Goal: Transaction & Acquisition: Book appointment/travel/reservation

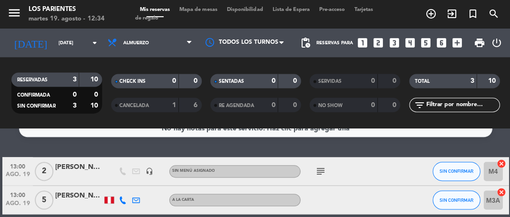
scroll to position [14, 0]
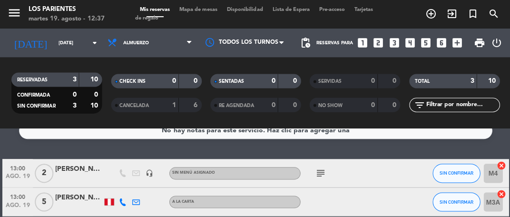
click at [213, 10] on span "Mapa de mesas" at bounding box center [198, 9] width 48 height 5
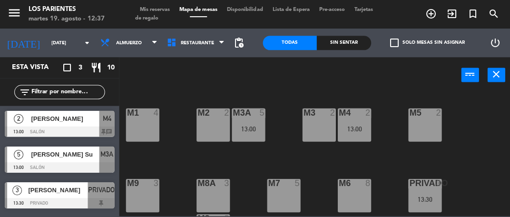
click at [323, 136] on div "M3 2" at bounding box center [318, 124] width 33 height 33
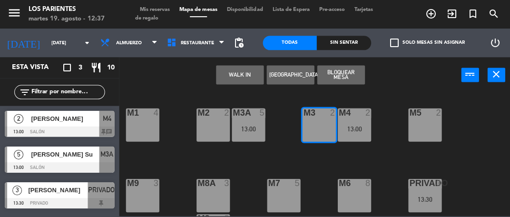
click at [240, 76] on button "WALK IN" at bounding box center [240, 74] width 48 height 19
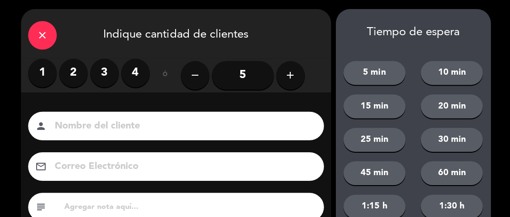
click at [72, 69] on label "2" at bounding box center [73, 73] width 29 height 29
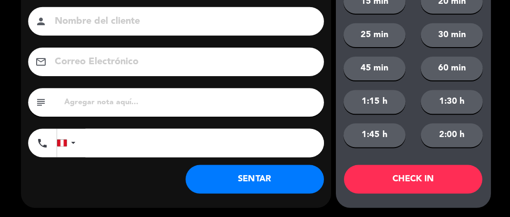
click at [270, 183] on button "SENTAR" at bounding box center [254, 179] width 138 height 29
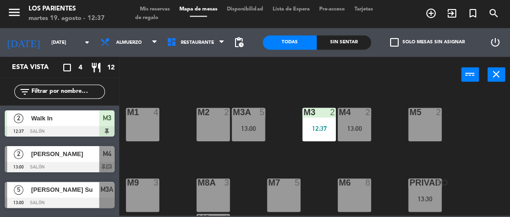
click at [158, 9] on span "Mis reservas" at bounding box center [155, 9] width 40 height 5
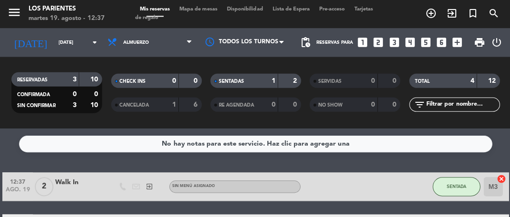
click at [290, 82] on div "2" at bounding box center [289, 81] width 18 height 11
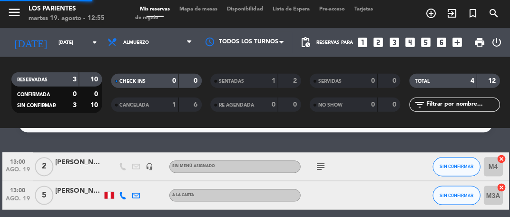
scroll to position [19, 0]
click at [187, 39] on icon at bounding box center [189, 43] width 4 height 8
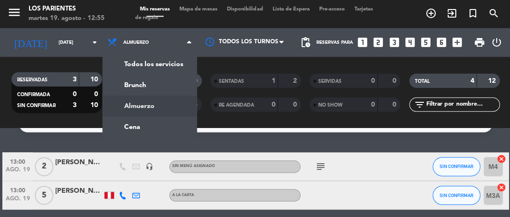
click at [170, 110] on ng-component "menu Los Parientes [DATE] 19. agosto - 12:55 Mis reservas Mapa de mesas Disponi…" at bounding box center [255, 108] width 510 height 217
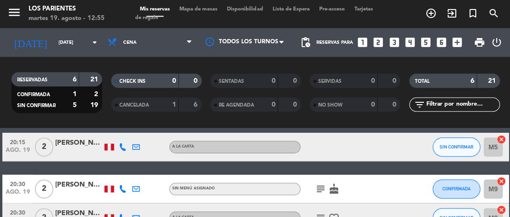
scroll to position [181, 0]
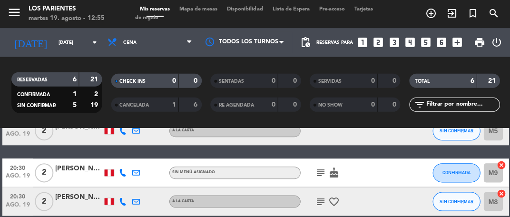
click at [323, 164] on div "subject cake" at bounding box center [340, 173] width 80 height 28
click at [323, 167] on icon "subject" at bounding box center [319, 172] width 11 height 11
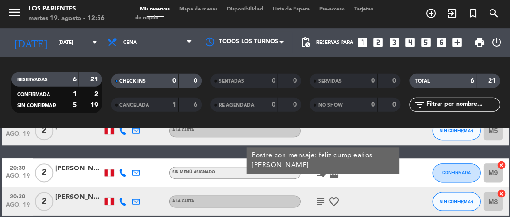
click at [323, 196] on icon "subject" at bounding box center [319, 201] width 11 height 11
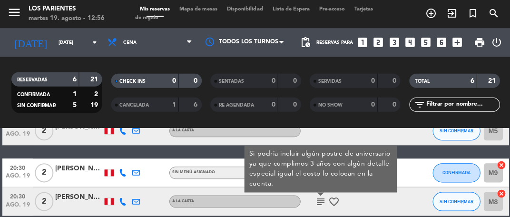
click at [408, 189] on div "20:30 [DATE] 2 [PERSON_NAME] A la carta subject Si podría incluir algún postre …" at bounding box center [254, 201] width 505 height 29
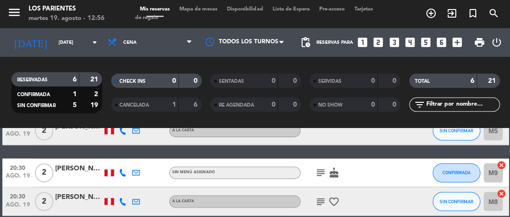
click at [323, 167] on icon "subject" at bounding box center [319, 172] width 11 height 11
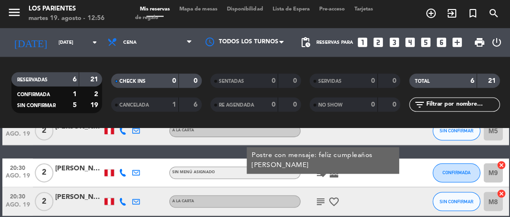
click at [387, 187] on div at bounding box center [393, 201] width 26 height 28
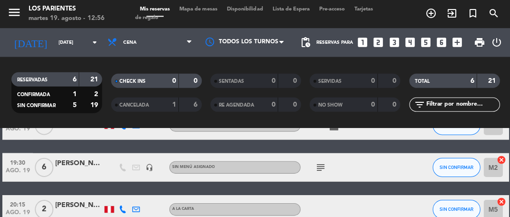
scroll to position [98, 0]
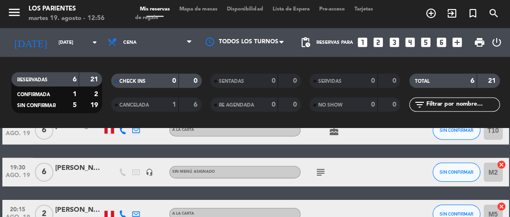
click at [325, 167] on icon "subject" at bounding box center [319, 172] width 11 height 11
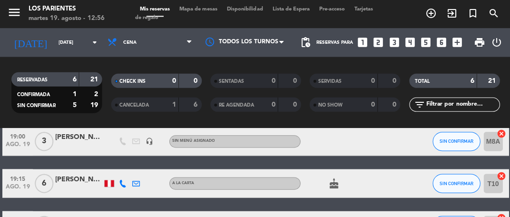
scroll to position [44, 0]
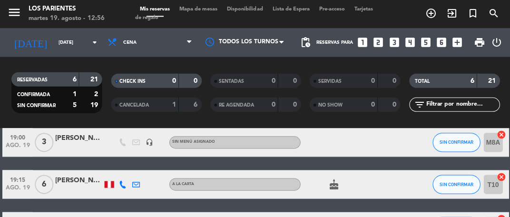
click at [338, 179] on icon "cake" at bounding box center [333, 184] width 11 height 11
click at [401, 170] on div at bounding box center [393, 184] width 26 height 28
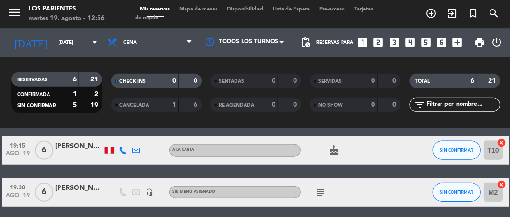
scroll to position [90, 0]
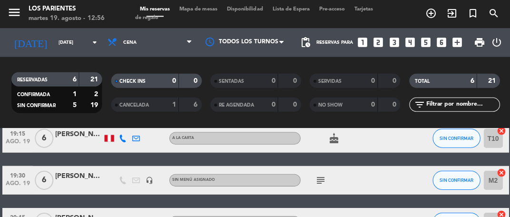
click at [326, 175] on icon "subject" at bounding box center [319, 180] width 11 height 11
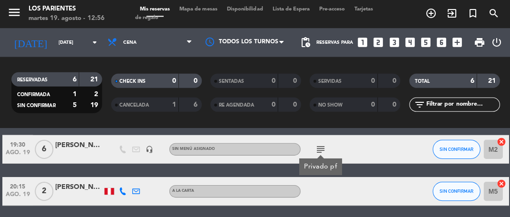
scroll to position [131, 0]
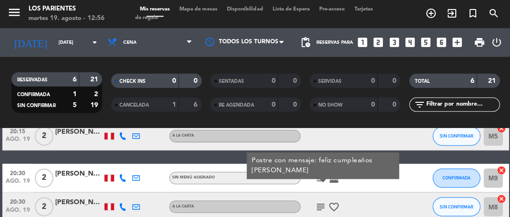
scroll to position [177, 0]
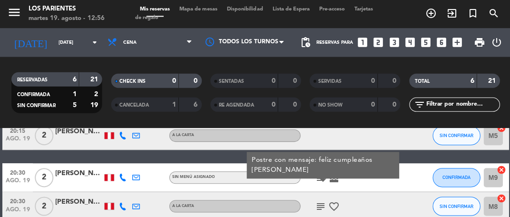
click at [321, 200] on icon "subject" at bounding box center [319, 205] width 11 height 11
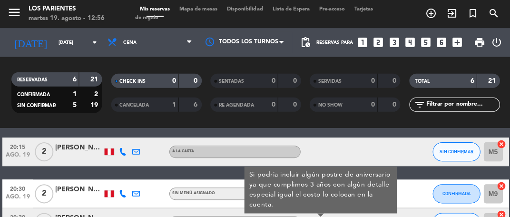
scroll to position [160, 0]
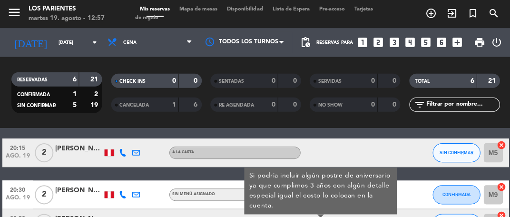
click at [393, 139] on div at bounding box center [393, 153] width 26 height 28
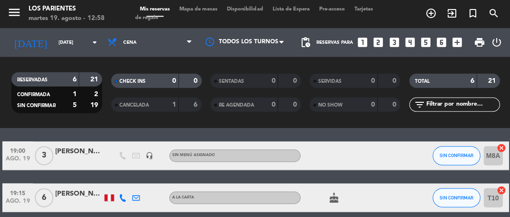
scroll to position [0, 0]
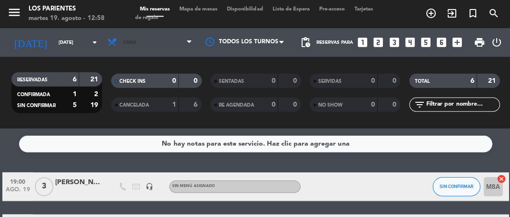
click at [187, 39] on icon at bounding box center [189, 43] width 4 height 8
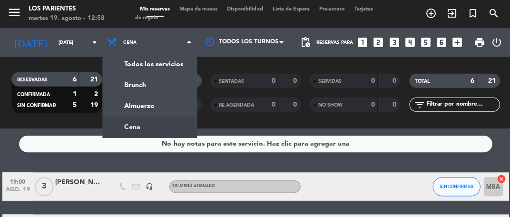
click at [162, 80] on div "menu Los Parientes [DATE] 19. agosto - 12:58 Mis reservas Mapa de mesas Disponi…" at bounding box center [255, 64] width 510 height 129
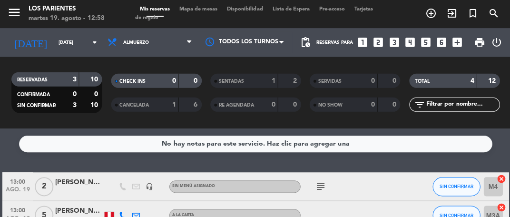
click at [326, 181] on icon "subject" at bounding box center [319, 186] width 11 height 11
click at [184, 32] on span "Almuerzo" at bounding box center [149, 42] width 94 height 21
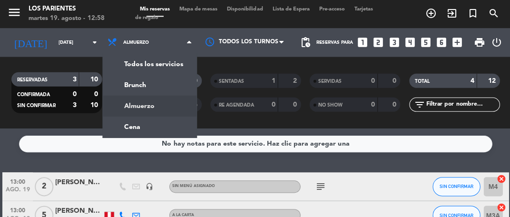
click at [173, 96] on div "menu Los Parientes [DATE] 19. agosto - 12:58 Mis reservas Mapa de mesas Disponi…" at bounding box center [255, 64] width 510 height 129
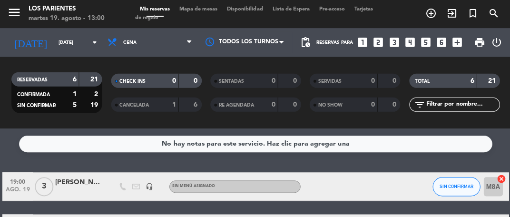
click at [378, 37] on icon "looks_two" at bounding box center [377, 43] width 12 height 12
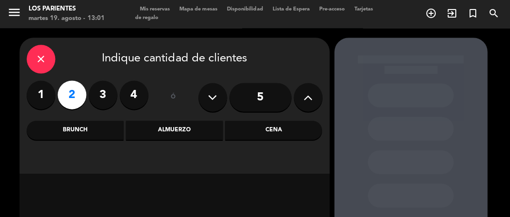
click at [295, 121] on div "Cena" at bounding box center [273, 130] width 97 height 19
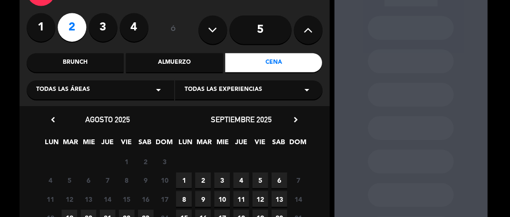
scroll to position [99, 0]
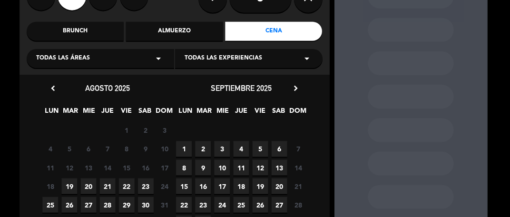
click at [67, 178] on span "19" at bounding box center [69, 186] width 16 height 16
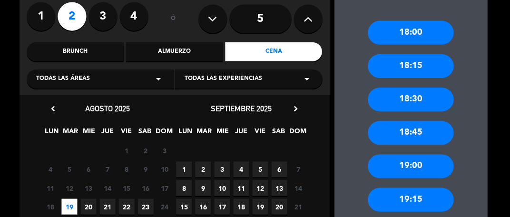
scroll to position [80, 0]
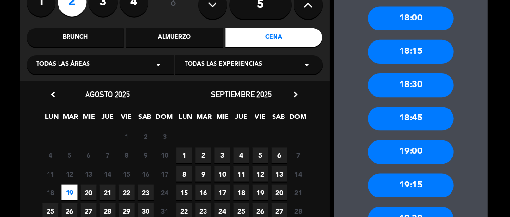
click at [428, 140] on div "19:00" at bounding box center [410, 152] width 86 height 24
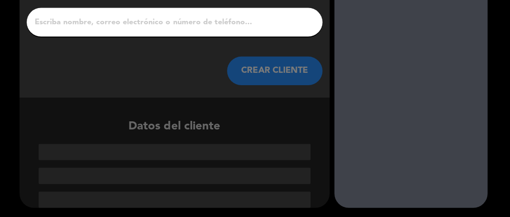
scroll to position [45, 0]
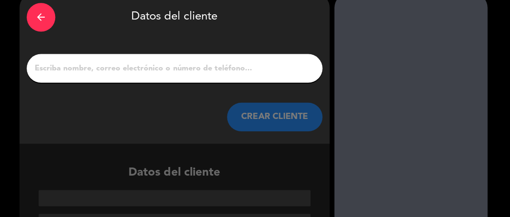
click at [255, 61] on input "1" at bounding box center [174, 67] width 281 height 13
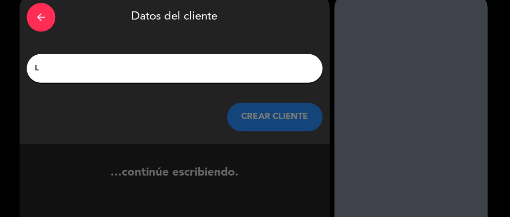
scroll to position [23, 0]
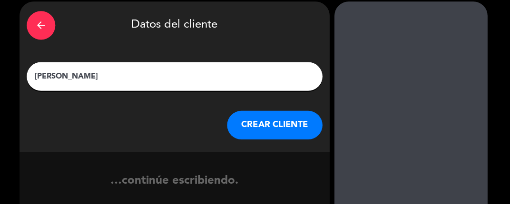
type input "[PERSON_NAME]"
click at [300, 35] on div "arrow_back Datos del cliente [PERSON_NAME] CREAR CLIENTE" at bounding box center [175, 90] width 310 height 150
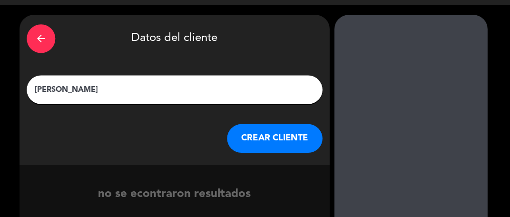
click at [286, 124] on button "CREAR CLIENTE" at bounding box center [274, 138] width 95 height 29
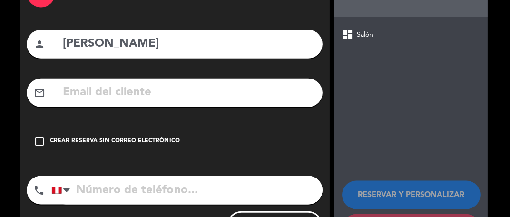
scroll to position [67, 0]
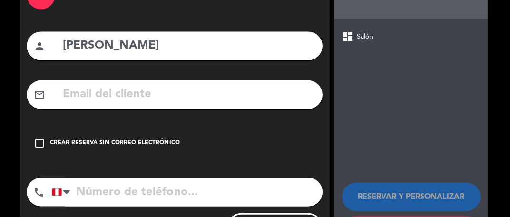
click at [140, 139] on div "Crear reserva sin correo electrónico" at bounding box center [115, 144] width 130 height 10
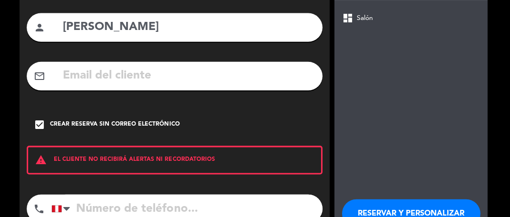
scroll to position [85, 0]
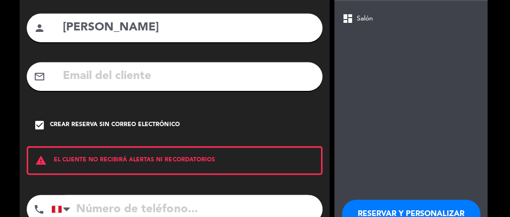
click at [441, 200] on button "RESERVAR Y PERSONALIZAR" at bounding box center [410, 214] width 138 height 29
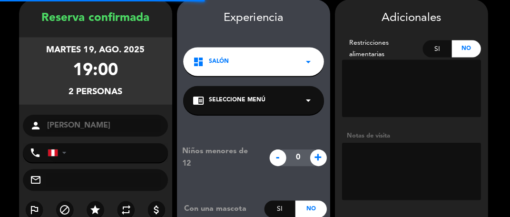
scroll to position [38, 0]
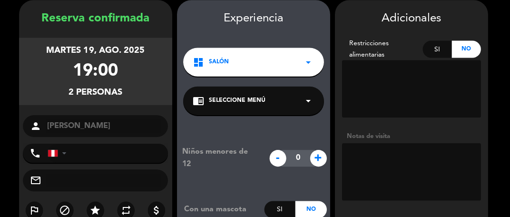
click at [414, 143] on textarea at bounding box center [410, 171] width 139 height 57
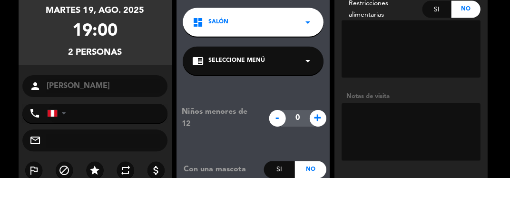
scroll to position [0, 0]
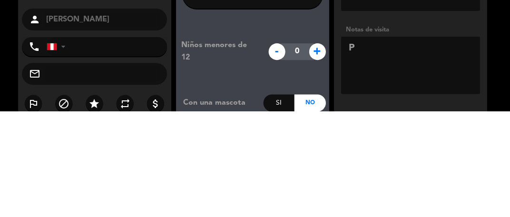
type textarea "Pr"
type textarea "PR 200"
click at [500, 150] on booking-confirmed "Reserva confirmada [DATE] 19:00 2 personas person [PERSON_NAME] phone [GEOGRAPH…" at bounding box center [255, 166] width 491 height 333
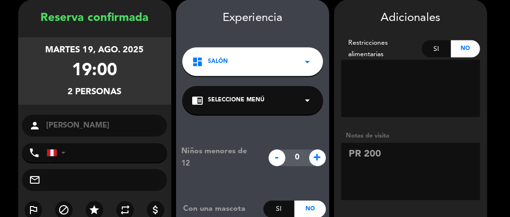
scroll to position [120, 0]
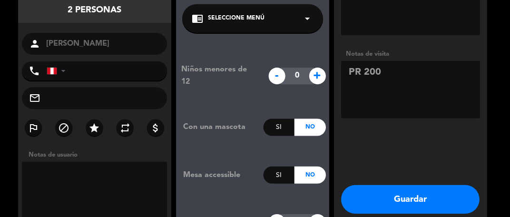
click at [440, 185] on button "Guardar" at bounding box center [410, 199] width 138 height 29
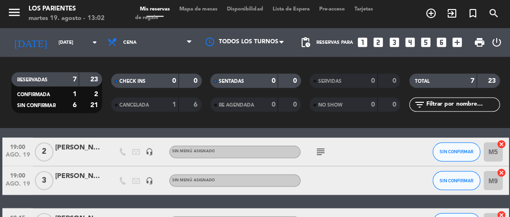
scroll to position [34, 0]
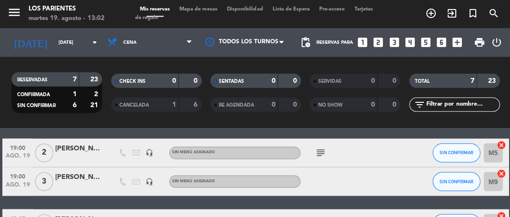
click at [320, 147] on icon "subject" at bounding box center [319, 152] width 11 height 11
click at [382, 167] on div at bounding box center [393, 181] width 26 height 28
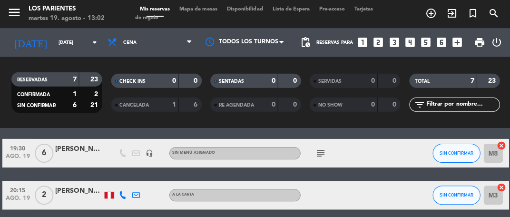
scroll to position [143, 0]
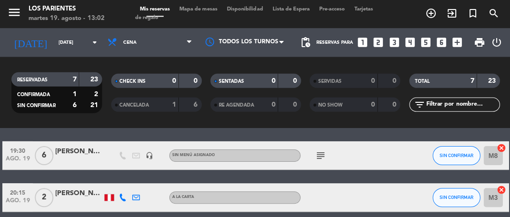
click at [322, 150] on icon "subject" at bounding box center [319, 155] width 11 height 11
click at [402, 183] on div at bounding box center [393, 197] width 26 height 28
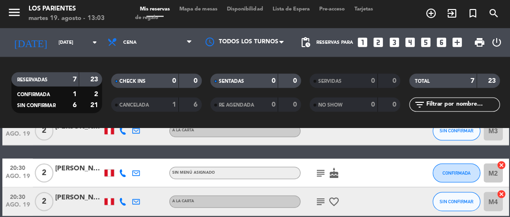
scroll to position [209, 0]
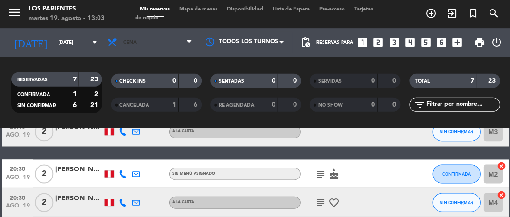
click at [195, 39] on span at bounding box center [192, 43] width 10 height 9
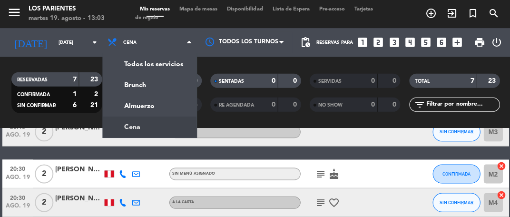
click at [174, 75] on div "menu Los Parientes [DATE] 19. agosto - 13:03 Mis reservas Mapa de mesas Disponi…" at bounding box center [255, 64] width 510 height 129
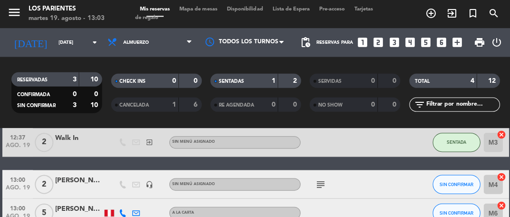
scroll to position [46, 0]
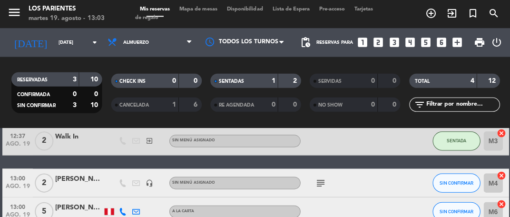
click at [73, 173] on div "[PERSON_NAME]" at bounding box center [79, 178] width 48 height 11
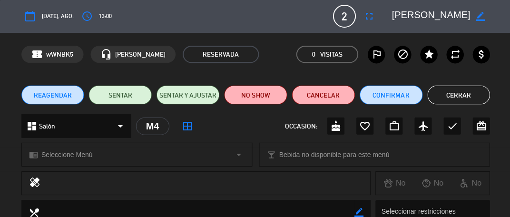
click at [370, 16] on icon "fullscreen" at bounding box center [368, 16] width 11 height 11
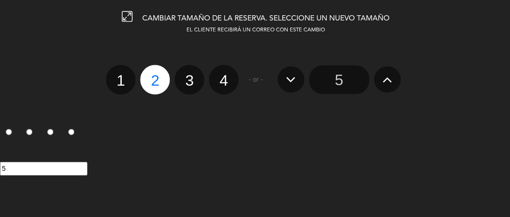
click at [197, 82] on label "3" at bounding box center [189, 80] width 30 height 30
click at [191, 75] on input "3" at bounding box center [188, 72] width 6 height 6
radio input "true"
radio input "false"
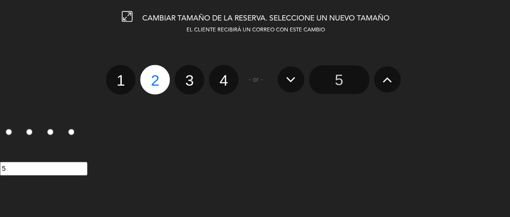
radio input "false"
radio input "true"
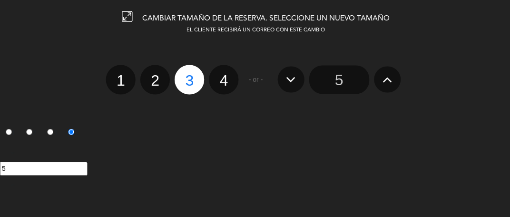
scroll to position [87, 0]
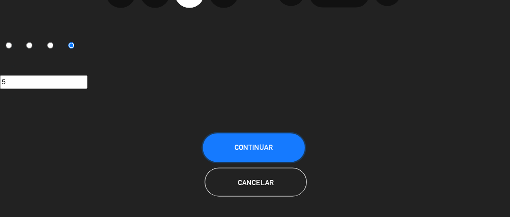
click at [268, 141] on button "Continuar" at bounding box center [253, 147] width 102 height 29
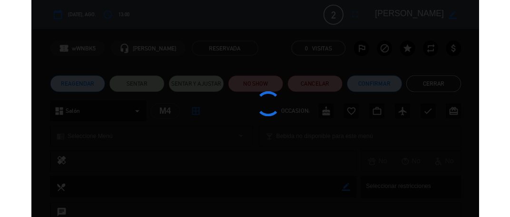
scroll to position [15, 0]
